Goal: Task Accomplishment & Management: Manage account settings

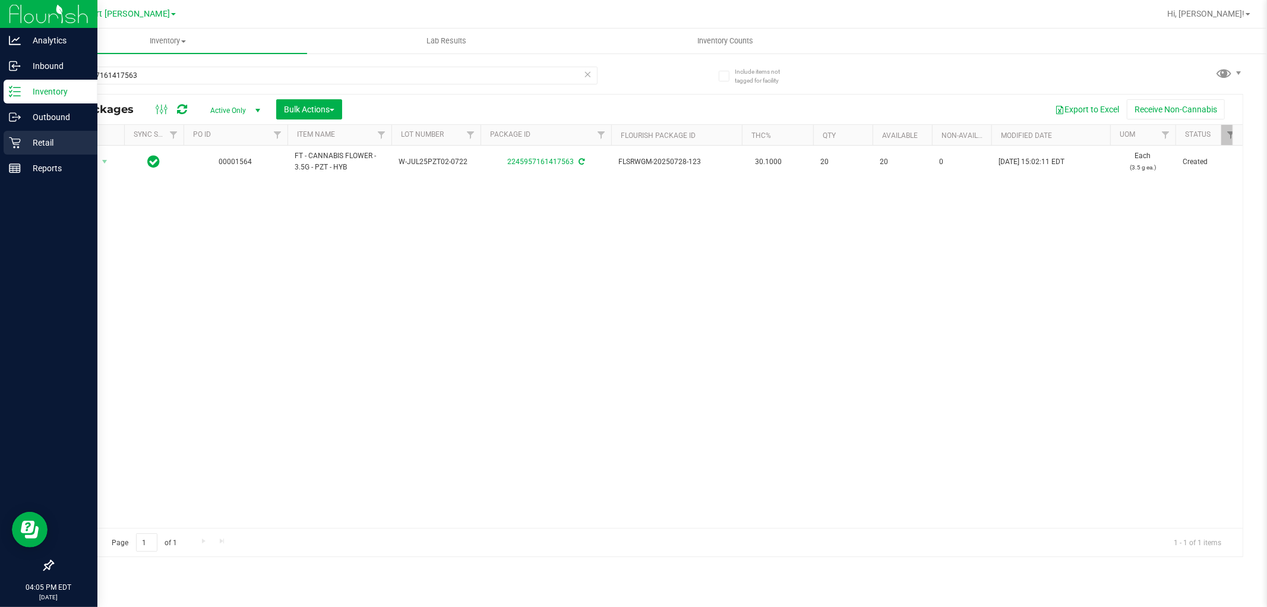
click at [29, 140] on p "Retail" at bounding box center [56, 142] width 71 height 14
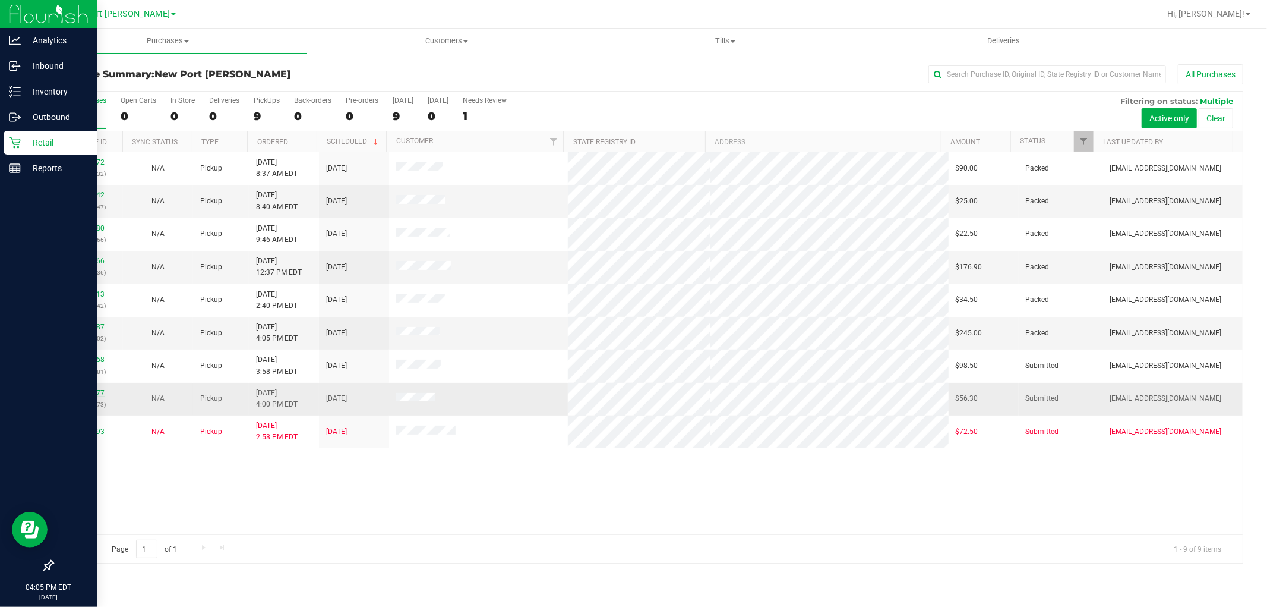
click at [85, 393] on link "11824277" at bounding box center [87, 393] width 33 height 8
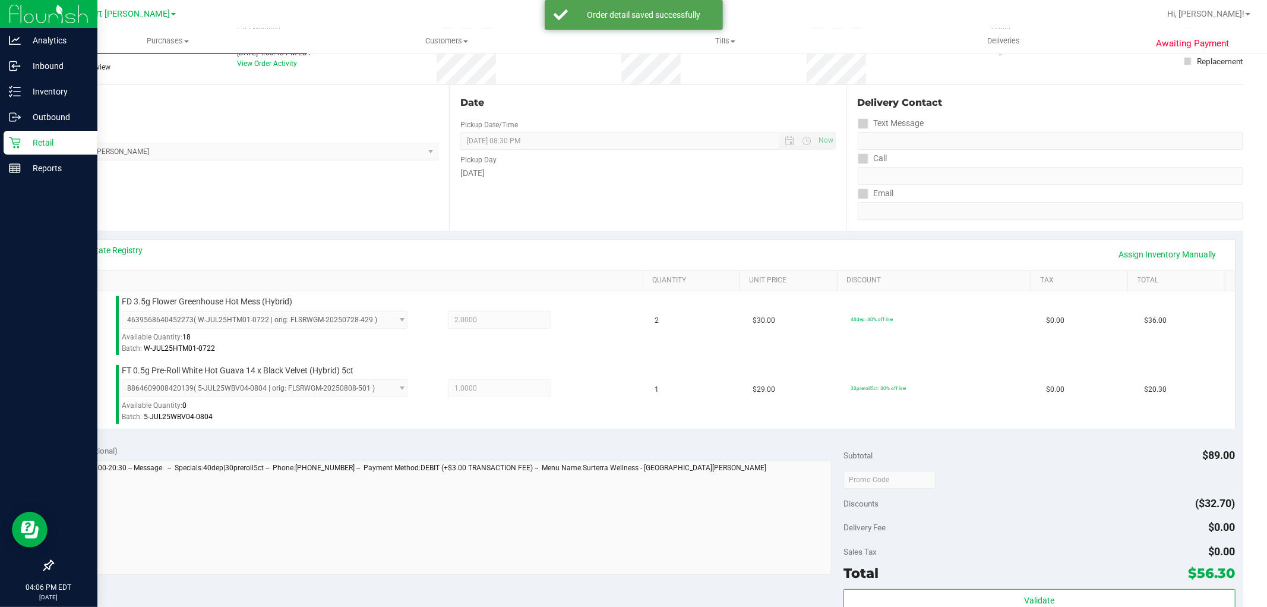
scroll to position [396, 0]
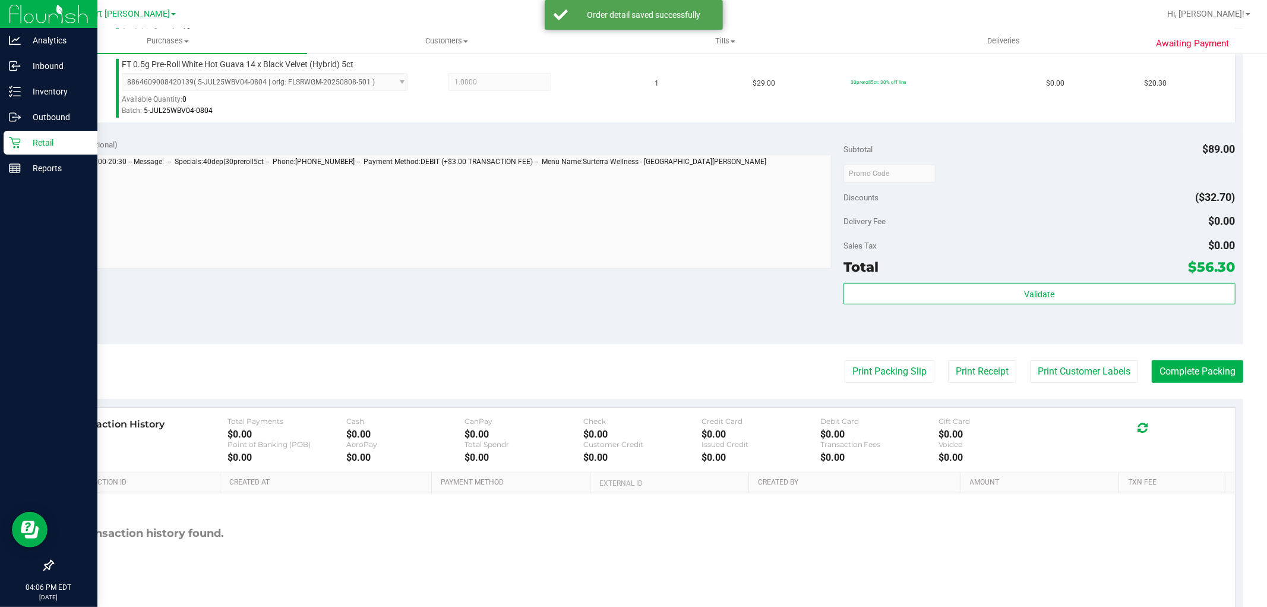
click at [869, 384] on purchase-details "Back Edit Purchase Cancel Purchase View Profile # 11824277 BioTrack ID: - Submi…" at bounding box center [647, 144] width 1191 height 952
click at [868, 366] on button "Print Packing Slip" at bounding box center [890, 371] width 90 height 23
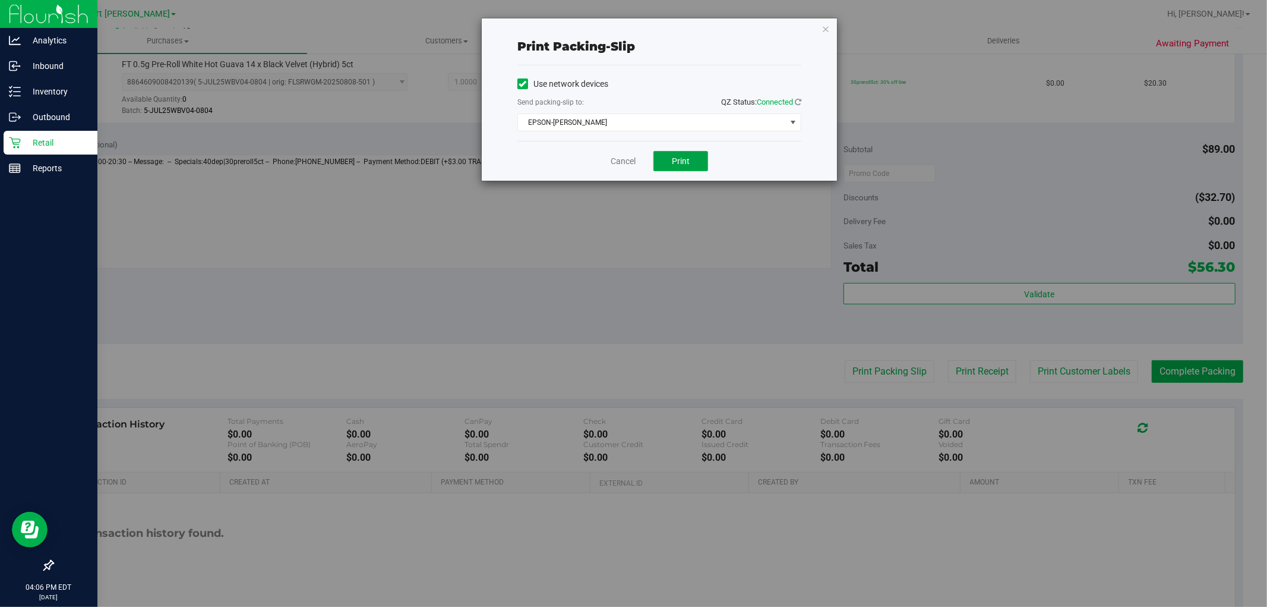
drag, startPoint x: 668, startPoint y: 159, endPoint x: 624, endPoint y: 160, distance: 44.0
click at [668, 159] on button "Print" at bounding box center [681, 161] width 55 height 20
click at [611, 160] on link "Cancel" at bounding box center [623, 161] width 25 height 12
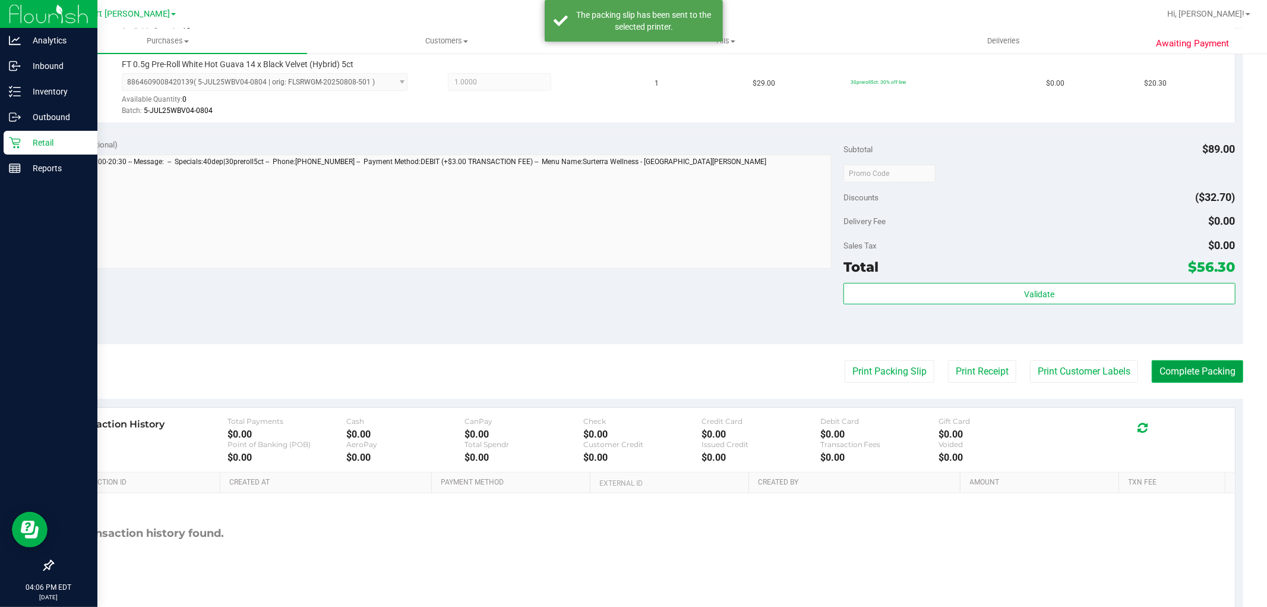
click at [1163, 370] on button "Complete Packing" at bounding box center [1198, 371] width 92 height 23
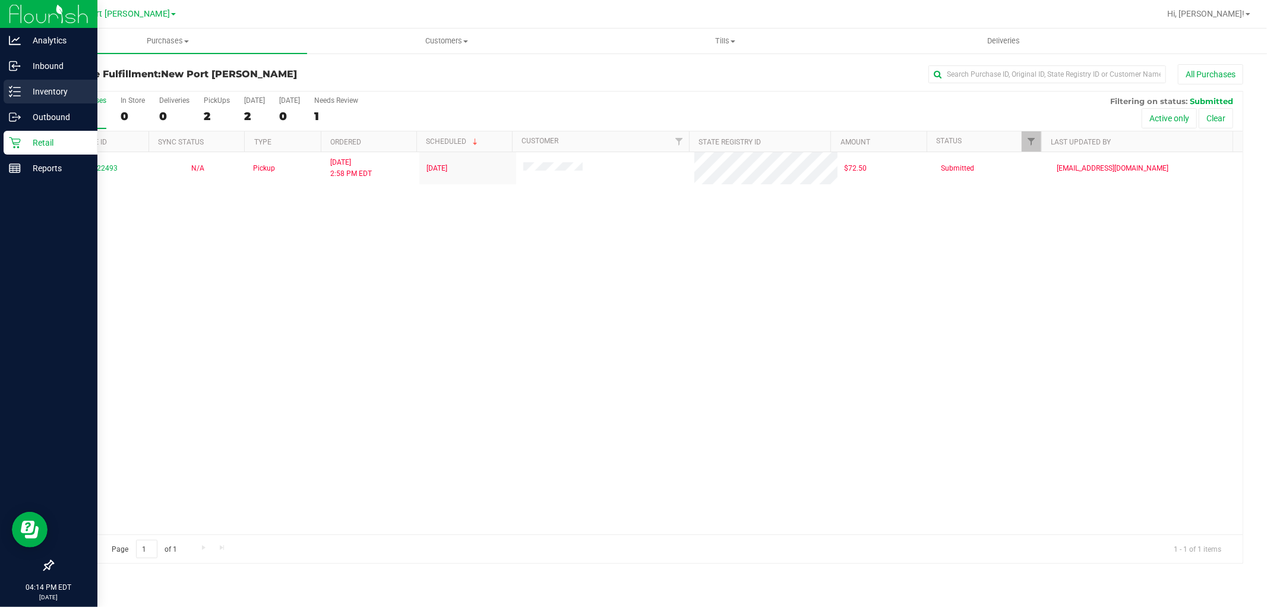
click at [34, 83] on div "Inventory" at bounding box center [51, 92] width 94 height 24
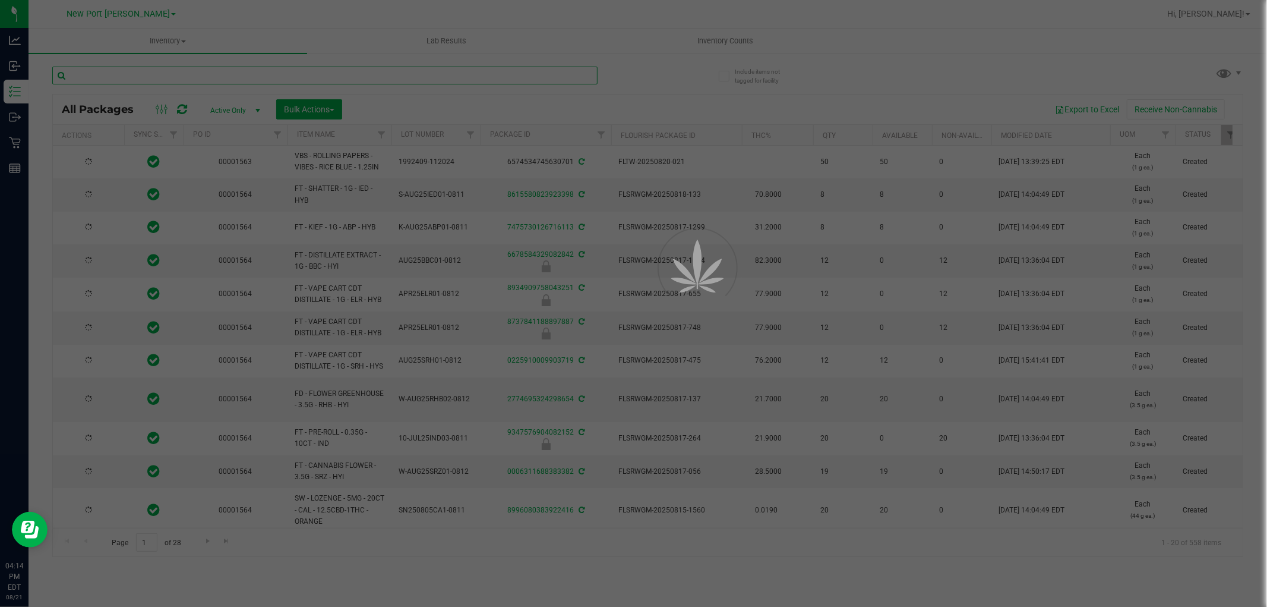
click at [185, 80] on input "text" at bounding box center [324, 76] width 545 height 18
type input "[DATE]"
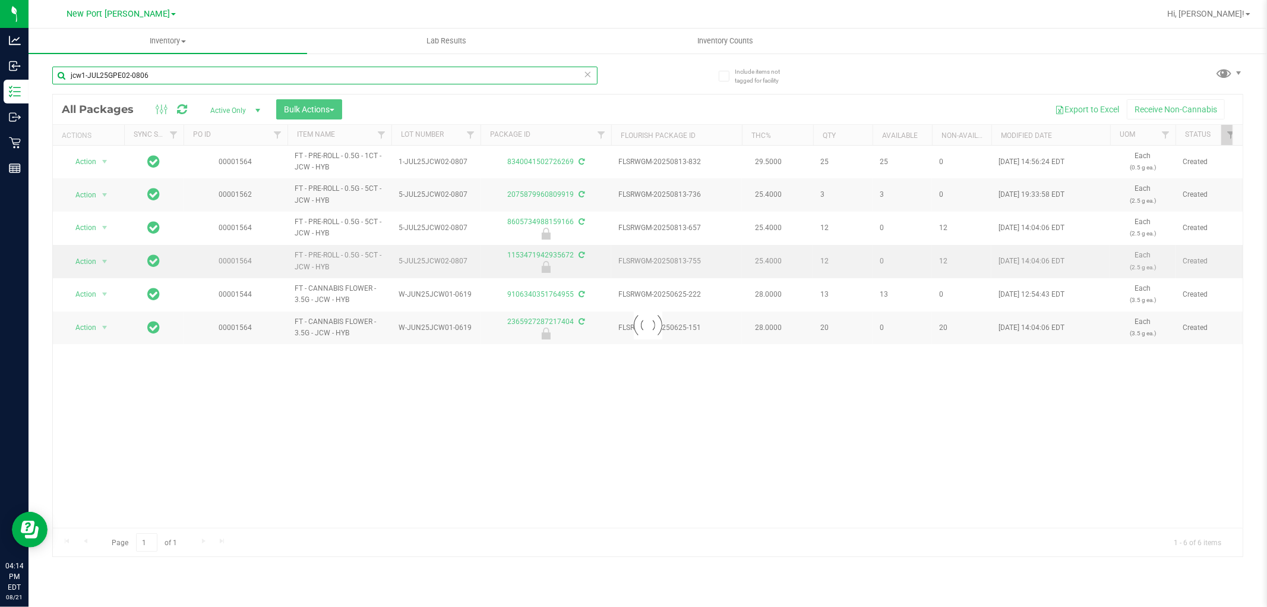
type input "jcw1-JUL25GPE02-0806"
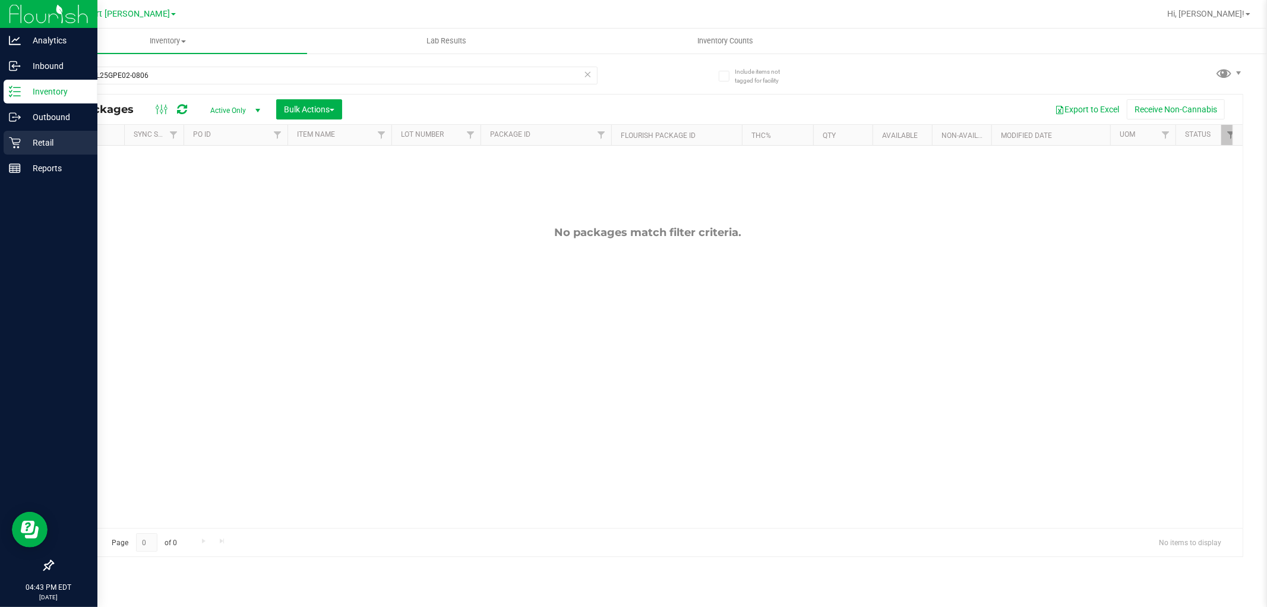
click at [19, 143] on icon at bounding box center [15, 143] width 12 height 12
